Goal: Task Accomplishment & Management: Manage account settings

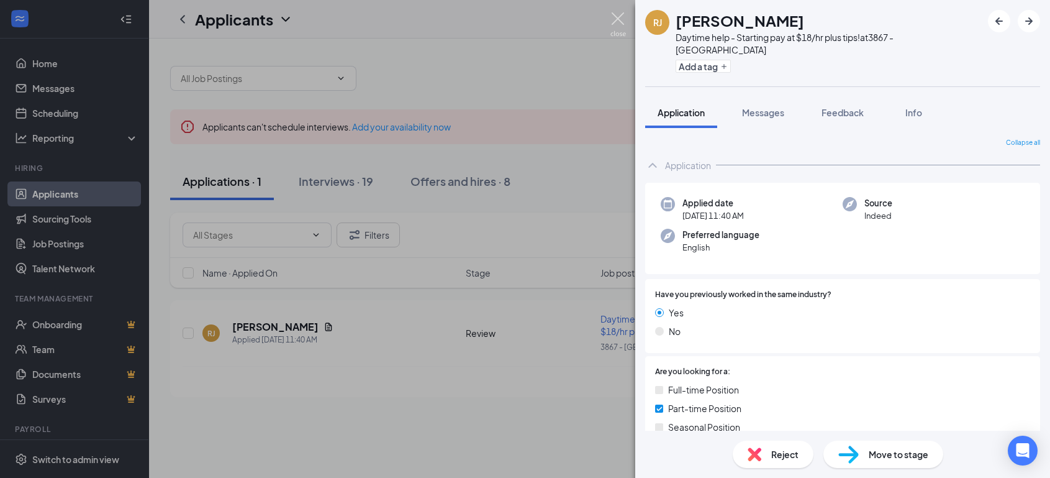
click at [622, 21] on img at bounding box center [618, 24] width 16 height 24
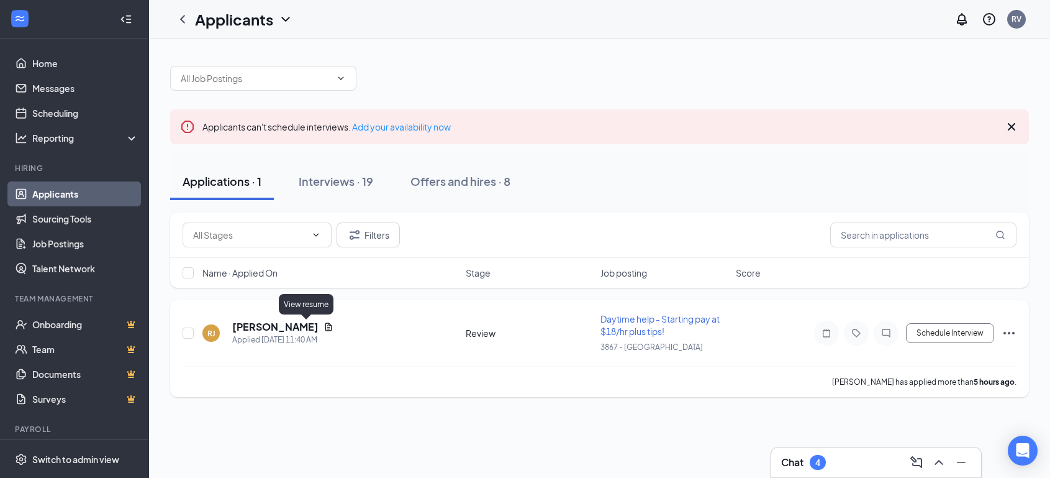
click at [324, 324] on icon "Document" at bounding box center [329, 327] width 10 height 10
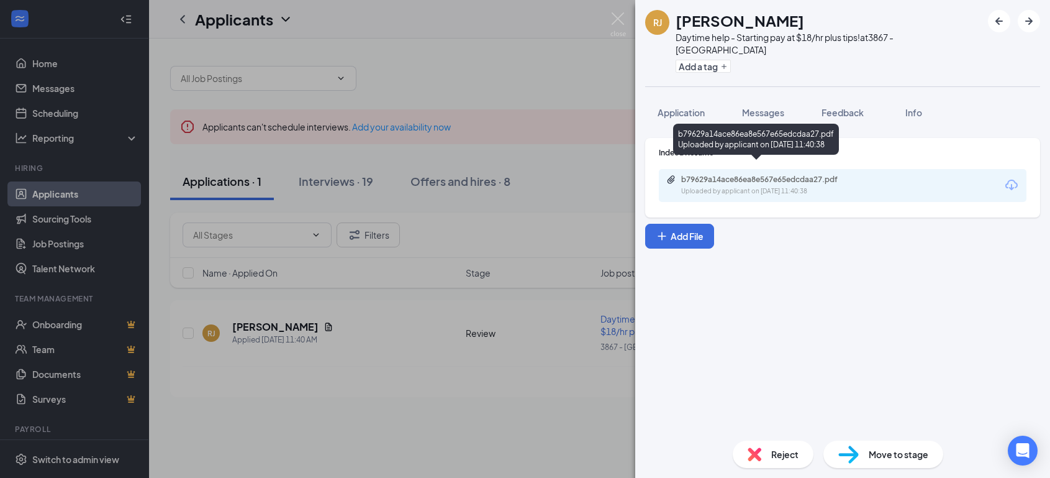
click at [758, 174] on div "b79629a14ace86ea8e567e65edcdaa27.pdf" at bounding box center [768, 179] width 174 height 10
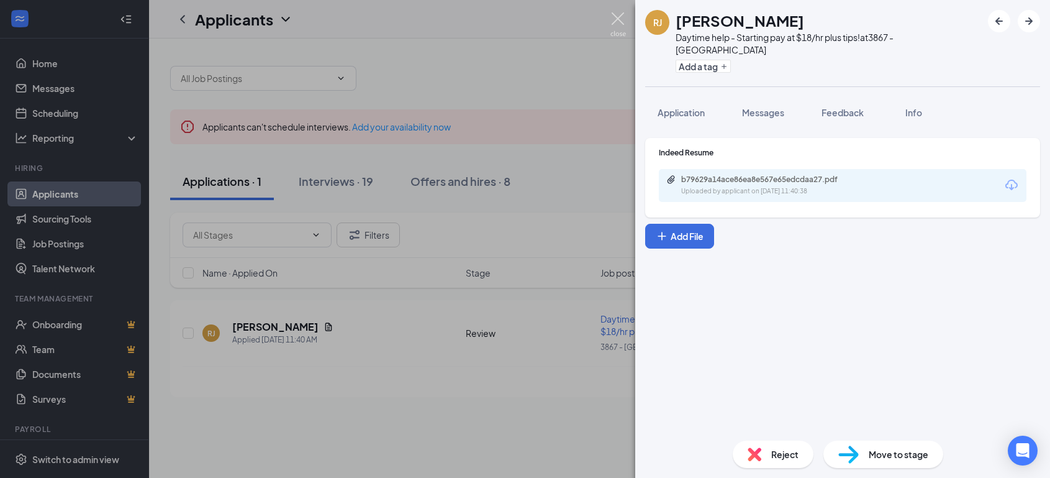
click at [614, 13] on img at bounding box center [618, 24] width 16 height 24
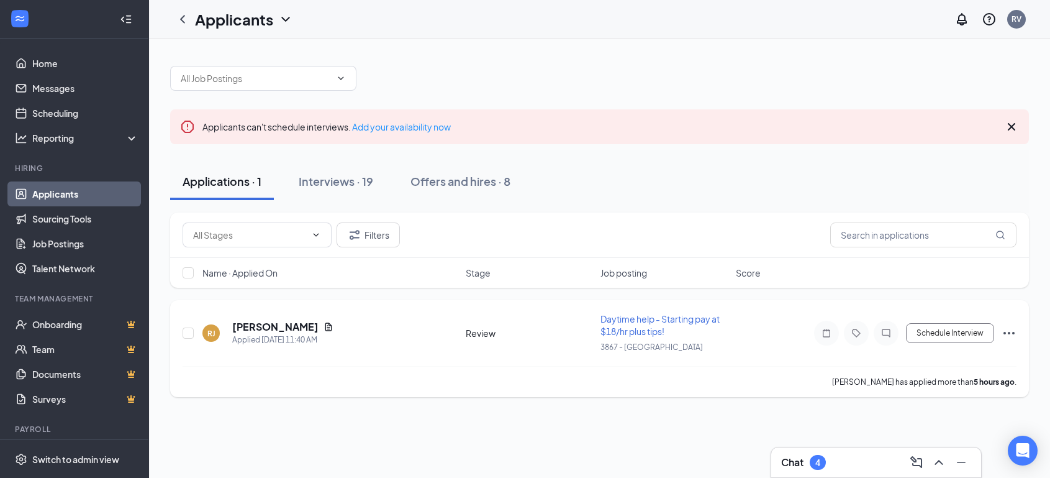
click at [1011, 330] on icon "Ellipses" at bounding box center [1009, 332] width 15 height 15
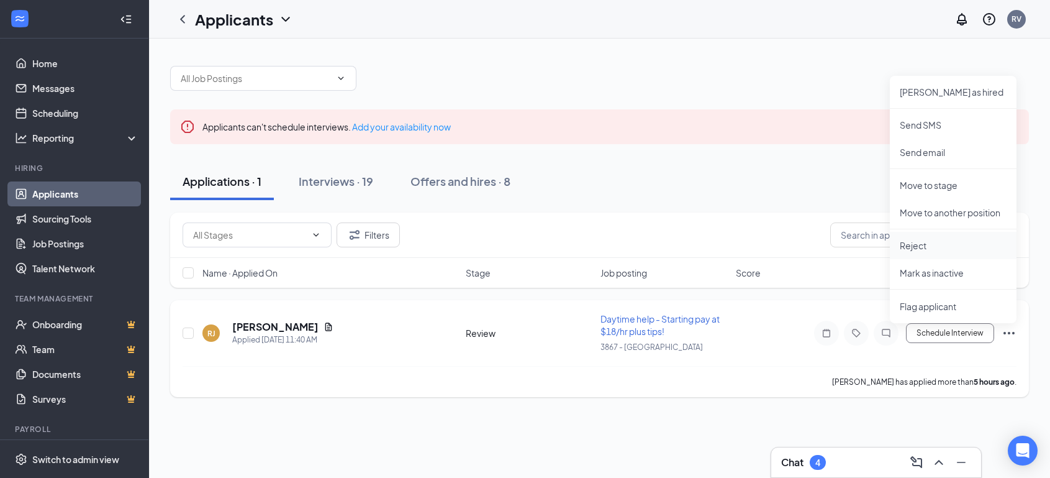
click at [912, 239] on p "Reject" at bounding box center [953, 245] width 107 height 12
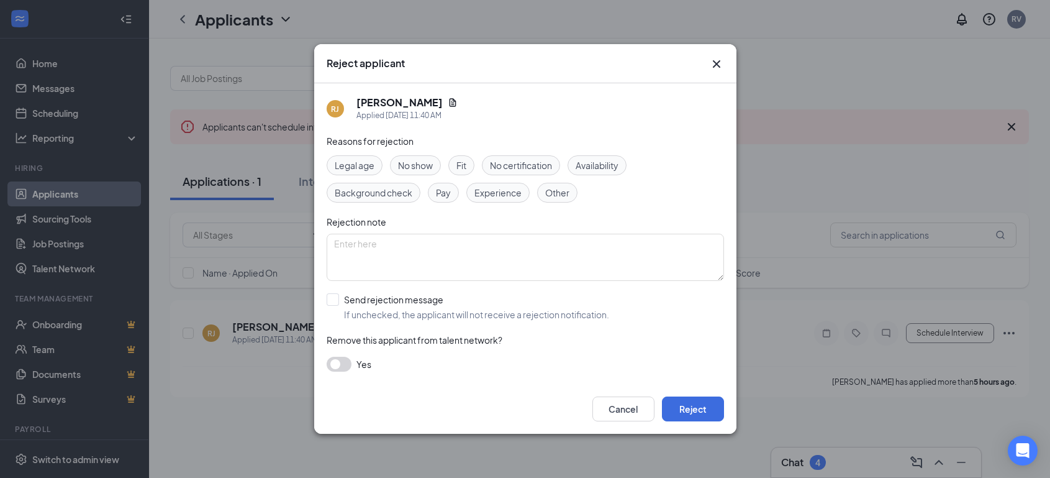
click at [551, 189] on span "Other" at bounding box center [557, 193] width 24 height 14
click at [390, 258] on textarea at bounding box center [525, 256] width 397 height 47
type textarea "interviewing others"
click at [332, 300] on input "Send rejection message If unchecked, the applicant will not receive a rejection…" at bounding box center [468, 306] width 283 height 27
checkbox input "true"
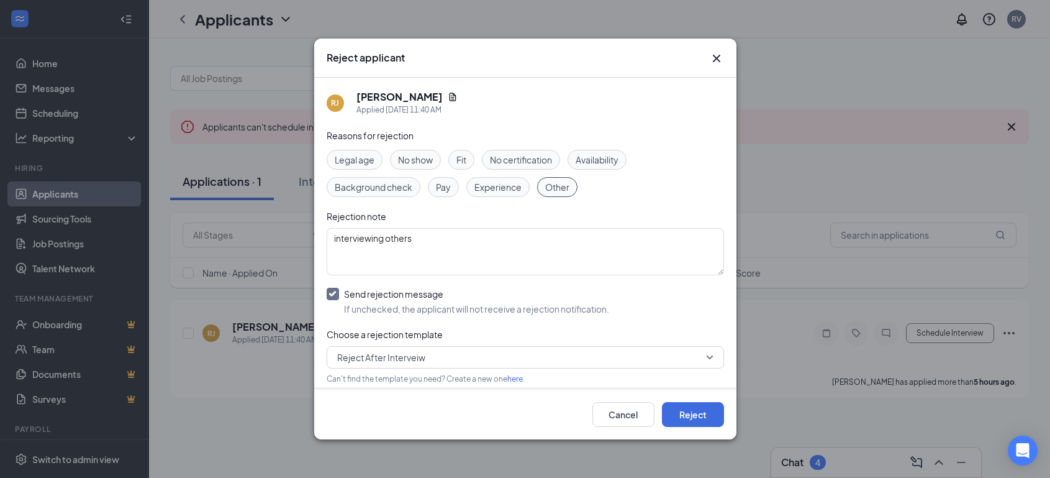
click at [700, 350] on span "Reject After Interveiw" at bounding box center [525, 357] width 376 height 19
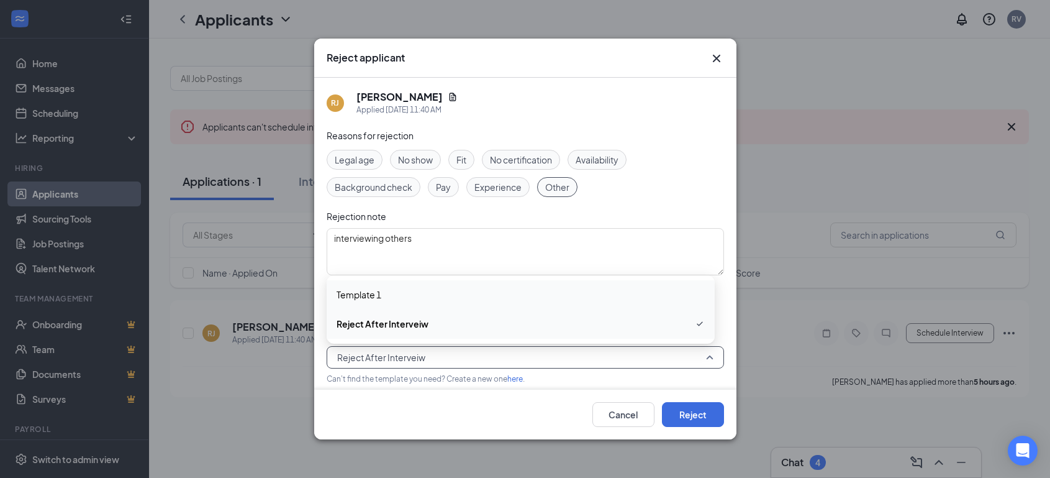
click at [397, 292] on span "Template 1" at bounding box center [521, 295] width 368 height 14
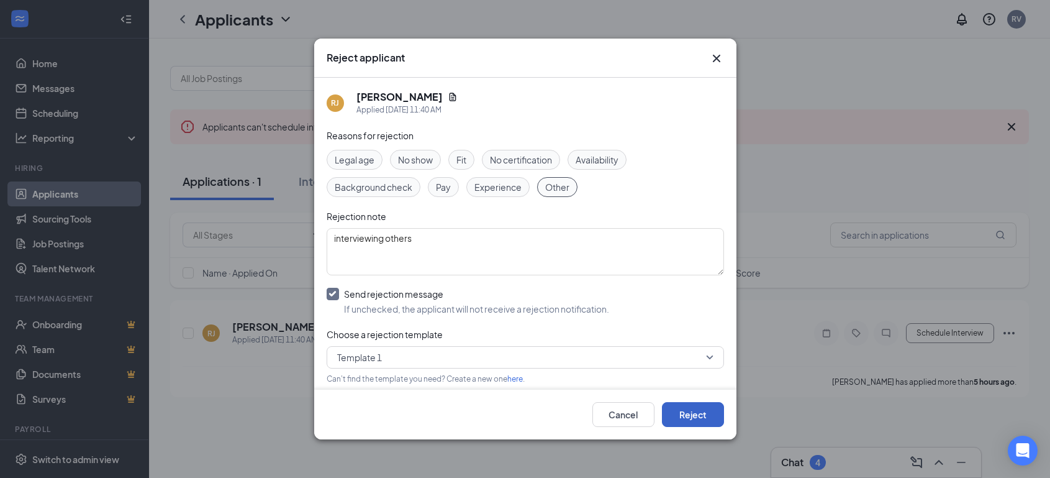
click at [685, 408] on button "Reject" at bounding box center [693, 414] width 62 height 25
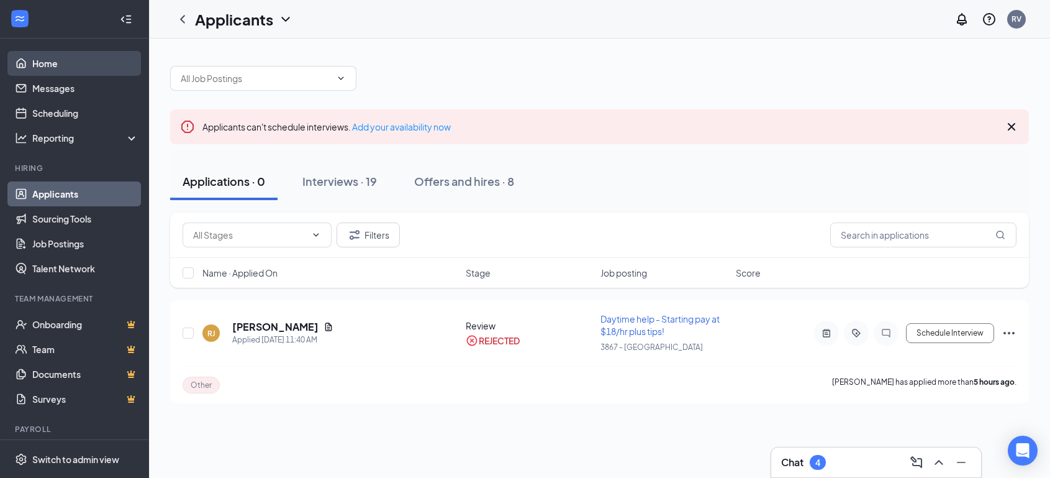
click at [45, 56] on link "Home" at bounding box center [85, 63] width 106 height 25
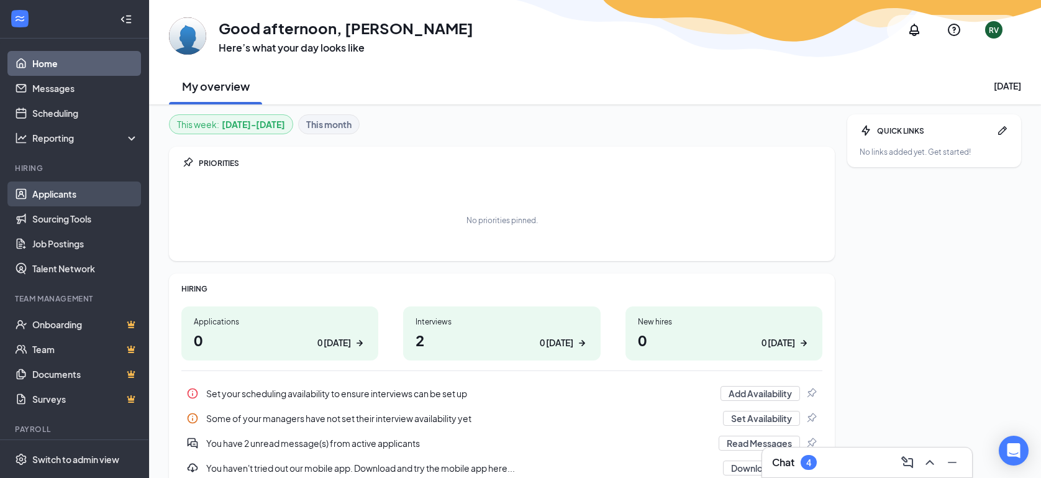
click at [70, 195] on link "Applicants" at bounding box center [85, 193] width 106 height 25
